Goal: Check status: Check status

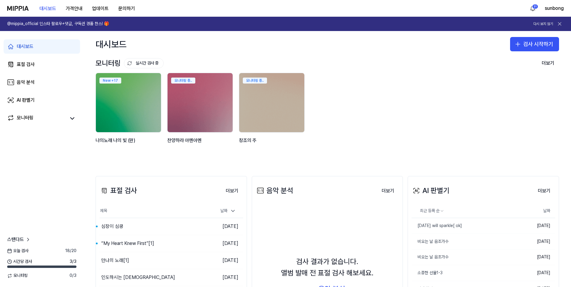
drag, startPoint x: 30, startPoint y: 65, endPoint x: 73, endPoint y: 91, distance: 50.9
click at [30, 65] on div "표절 검사" at bounding box center [26, 64] width 18 height 7
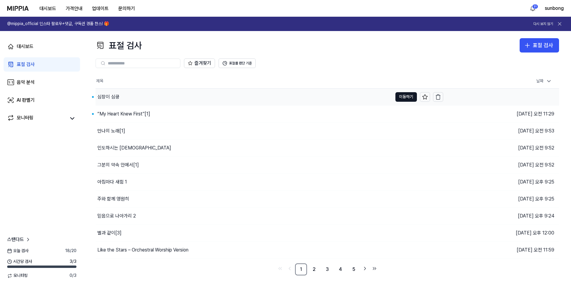
click at [108, 96] on div "심장이 심쿵" at bounding box center [108, 96] width 22 height 7
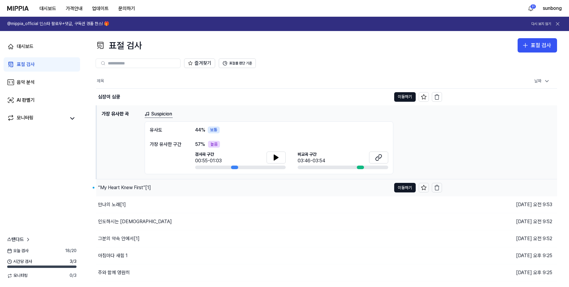
click at [125, 187] on div "“My Heart Knew First”[1]" at bounding box center [124, 187] width 53 height 7
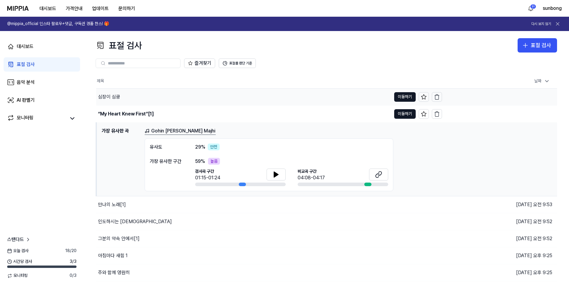
click at [111, 96] on div "심장이 심쿵" at bounding box center [109, 96] width 22 height 7
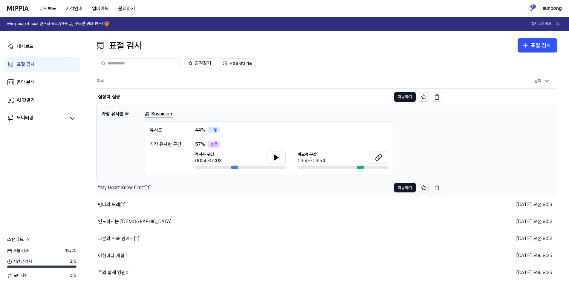
click at [122, 188] on div "“My Heart Knew First”[1]" at bounding box center [124, 187] width 53 height 7
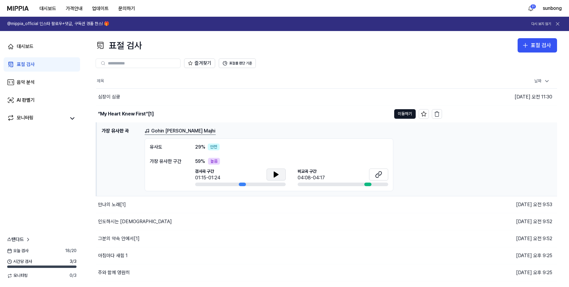
click at [273, 171] on icon at bounding box center [275, 174] width 7 height 7
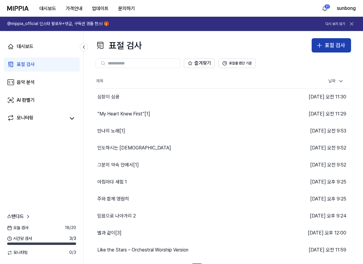
click at [327, 46] on div "표절 검사" at bounding box center [335, 45] width 20 height 9
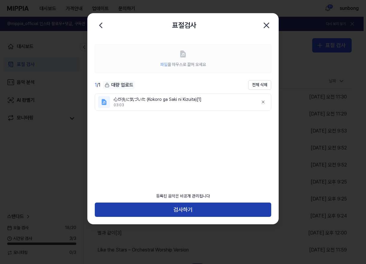
click at [192, 206] on button "검사하기" at bounding box center [183, 210] width 176 height 14
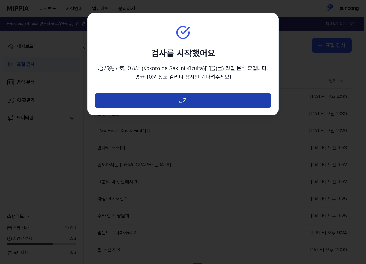
click at [217, 103] on button "닫기" at bounding box center [183, 100] width 176 height 14
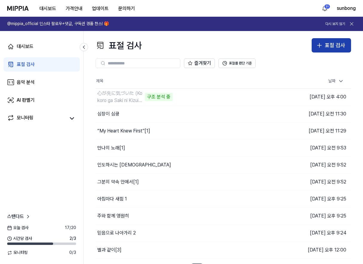
click at [331, 44] on div "표절 검사" at bounding box center [335, 45] width 20 height 9
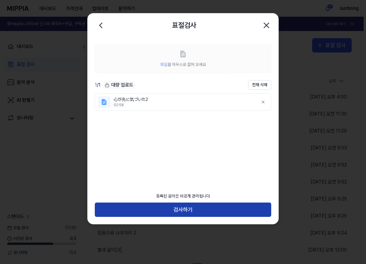
click at [185, 208] on button "검사하기" at bounding box center [183, 210] width 176 height 14
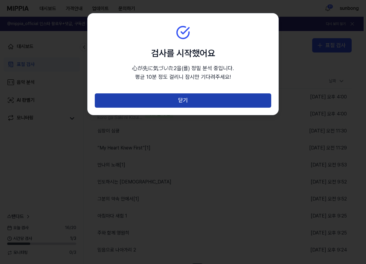
click at [222, 99] on button "닫기" at bounding box center [183, 100] width 176 height 14
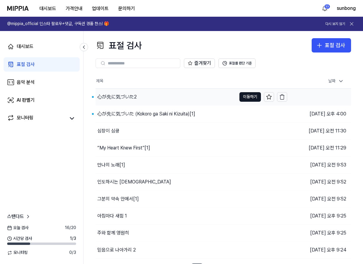
click at [128, 96] on div "心が先に気づいた2" at bounding box center [116, 96] width 39 height 7
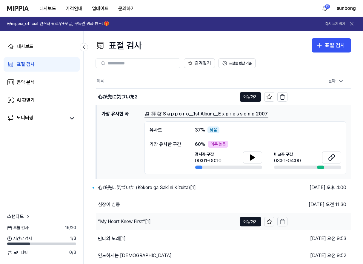
click at [130, 186] on div "心が先に気づいた (Kokoro ga Saki ni Kizuita)[1]" at bounding box center [147, 187] width 98 height 7
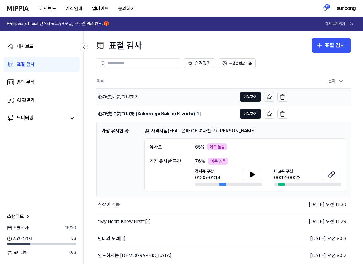
click at [131, 95] on div "心が先に気づいた2" at bounding box center [117, 96] width 39 height 7
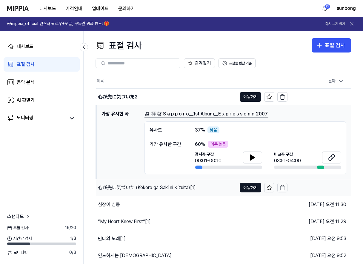
click at [140, 187] on div "心が先に気づいた (Kokoro ga Saki ni Kizuita)[1]" at bounding box center [147, 187] width 98 height 7
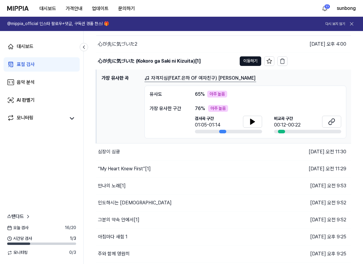
scroll to position [60, 0]
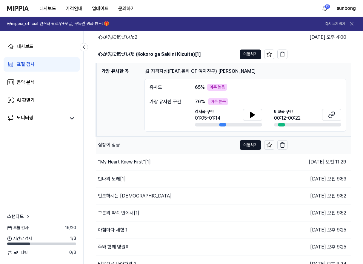
click at [113, 149] on div "심장이 심쿵" at bounding box center [166, 145] width 141 height 17
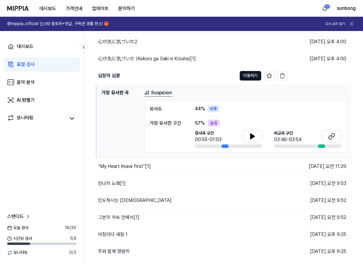
scroll to position [85, 0]
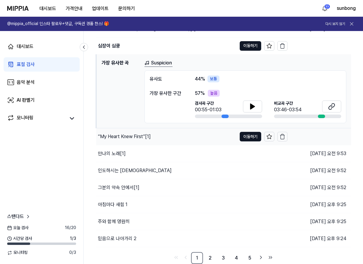
click at [138, 135] on div "“My Heart Knew First”[1]" at bounding box center [124, 136] width 53 height 7
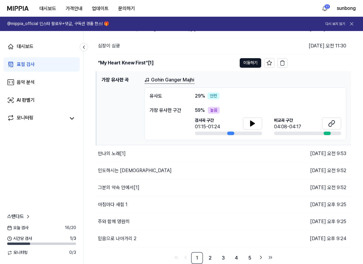
click at [24, 65] on div "표절 검사" at bounding box center [26, 64] width 18 height 7
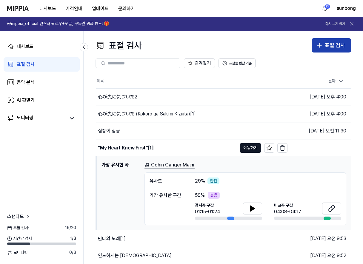
click at [331, 45] on div "표절 검사" at bounding box center [335, 45] width 20 height 9
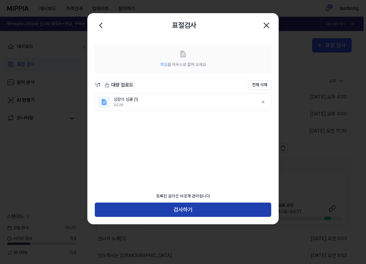
click at [186, 210] on button "검사하기" at bounding box center [183, 210] width 176 height 14
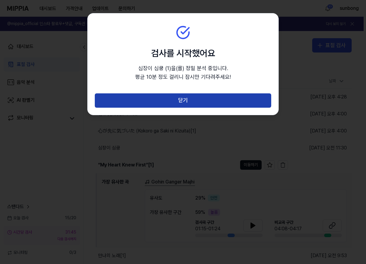
click at [201, 99] on button "닫기" at bounding box center [183, 100] width 176 height 14
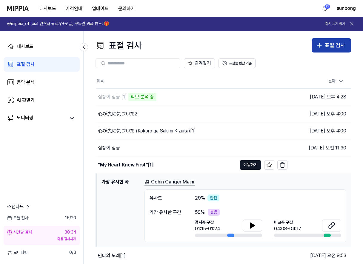
click at [335, 42] on div "표절 검사" at bounding box center [335, 45] width 20 height 9
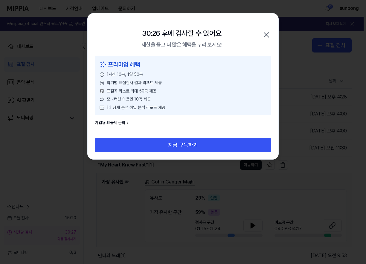
click at [267, 34] on icon "button" at bounding box center [266, 35] width 5 height 5
